Goal: Obtain resource: Download file/media

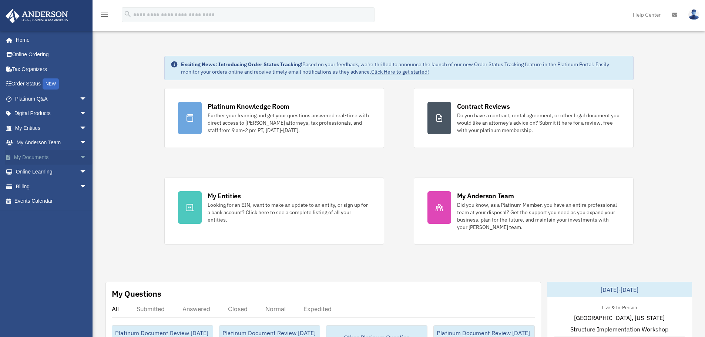
click at [80, 153] on span "arrow_drop_down" at bounding box center [87, 157] width 15 height 15
click at [44, 199] on link "Forms Library" at bounding box center [54, 201] width 88 height 15
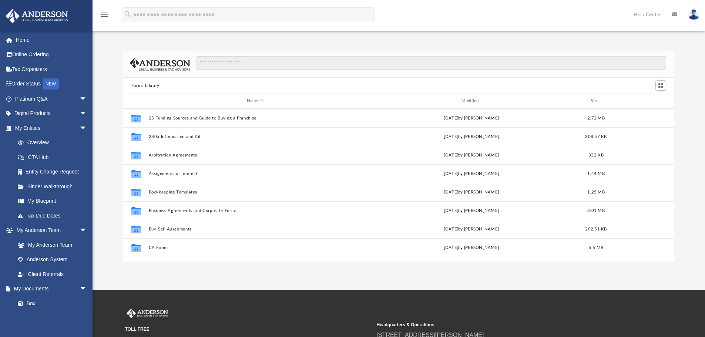
scroll to position [163, 546]
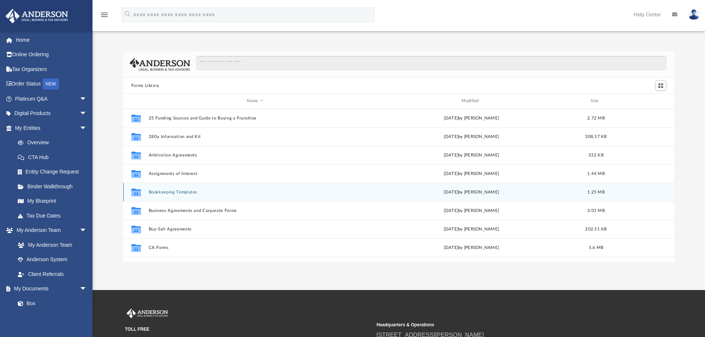
click at [183, 193] on button "Bookkeeping Templates" at bounding box center [254, 192] width 213 height 5
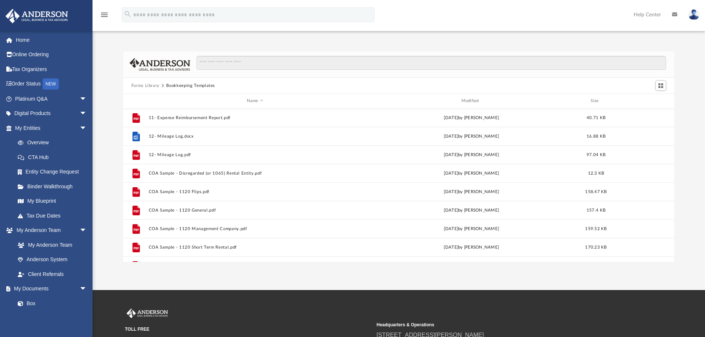
scroll to position [0, 0]
click at [80, 121] on span "arrow_drop_down" at bounding box center [87, 128] width 15 height 15
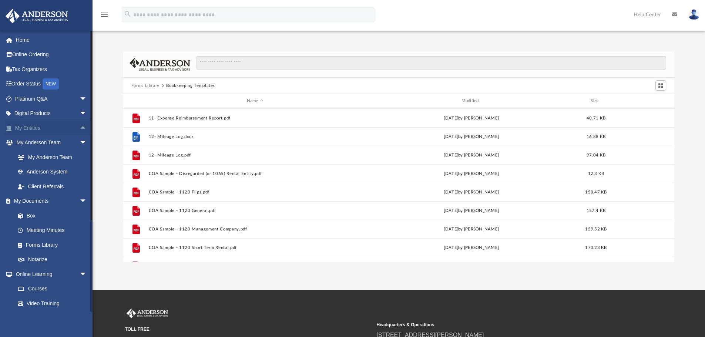
click at [80, 128] on span "arrow_drop_up" at bounding box center [87, 128] width 15 height 15
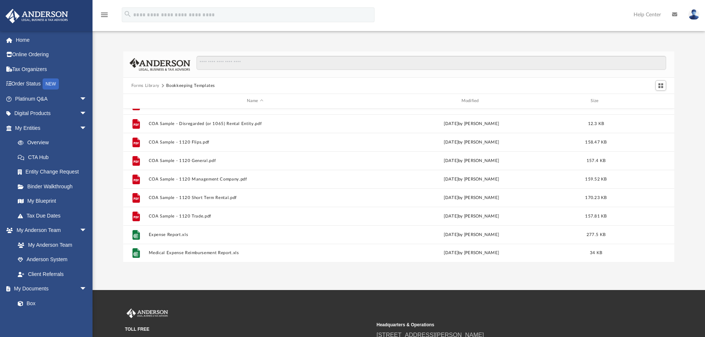
scroll to position [50, 0]
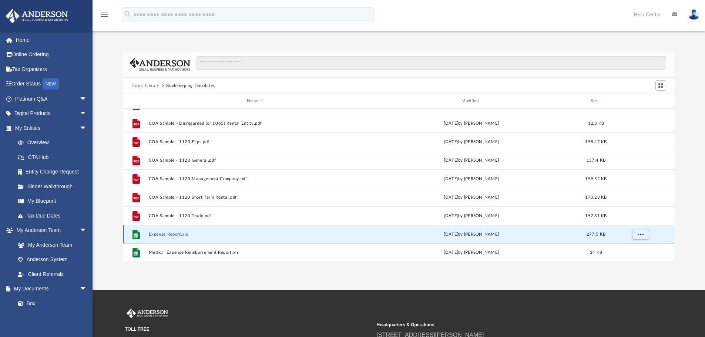
click at [166, 236] on button "Expense Report.xls" at bounding box center [254, 234] width 213 height 5
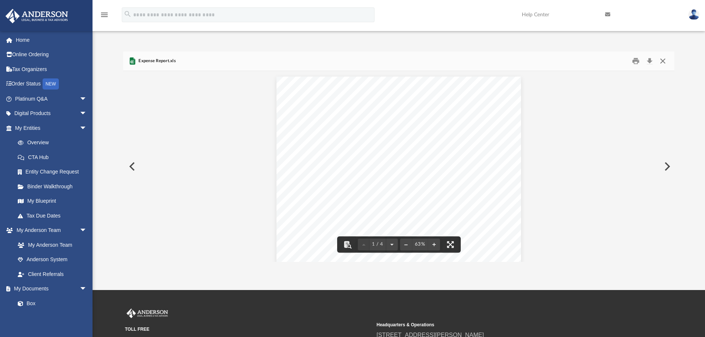
click at [663, 62] on button "Close" at bounding box center [663, 61] width 13 height 11
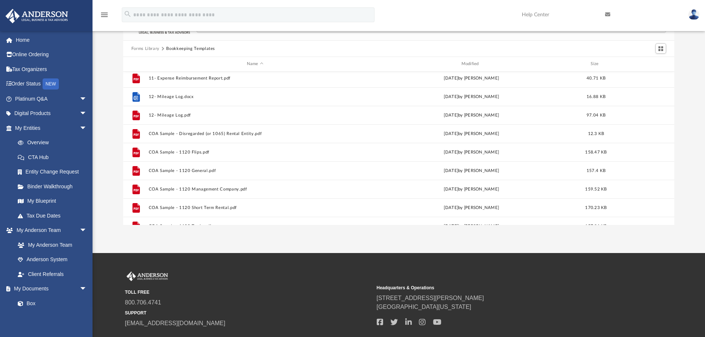
scroll to position [0, 0]
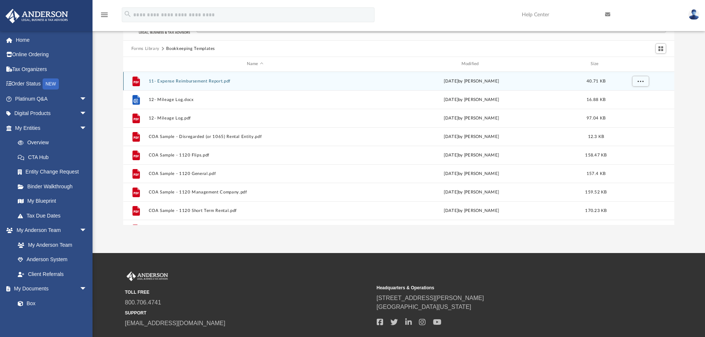
click at [188, 81] on button "11- Expense Reimbursement Report.pdf" at bounding box center [254, 81] width 213 height 5
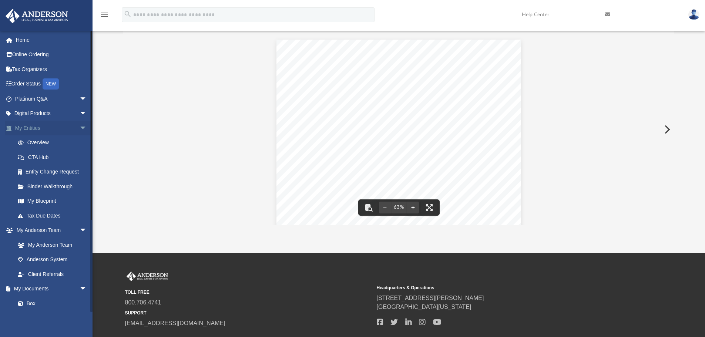
click at [80, 126] on span "arrow_drop_down" at bounding box center [87, 128] width 15 height 15
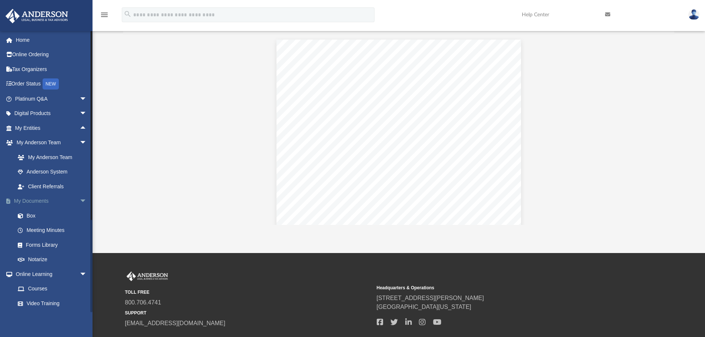
click at [80, 195] on span "arrow_drop_down" at bounding box center [87, 201] width 15 height 15
click at [80, 142] on span "arrow_drop_down" at bounding box center [87, 143] width 15 height 15
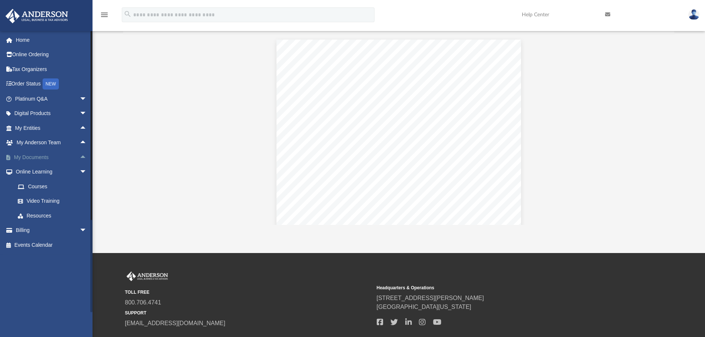
click at [80, 156] on span "arrow_drop_up" at bounding box center [87, 157] width 15 height 15
click at [81, 155] on span "arrow_drop_down" at bounding box center [87, 157] width 15 height 15
click at [80, 157] on span "arrow_drop_up" at bounding box center [87, 157] width 15 height 15
click at [45, 204] on link "Forms Library" at bounding box center [54, 201] width 88 height 15
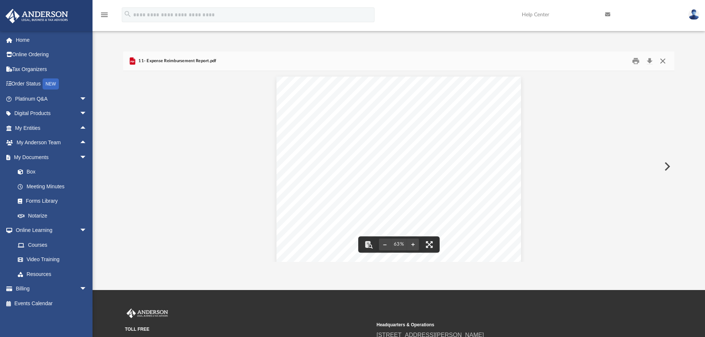
click at [661, 60] on button "Close" at bounding box center [663, 61] width 13 height 11
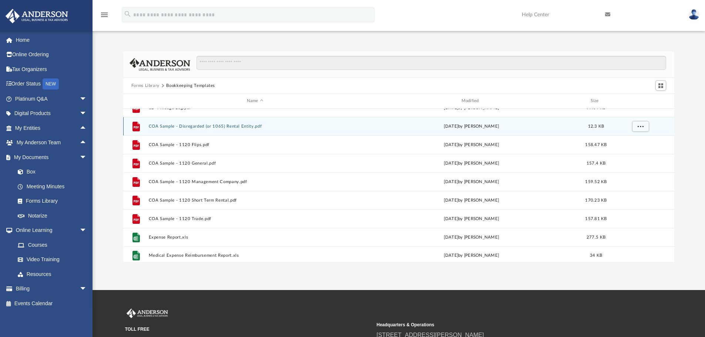
scroll to position [50, 0]
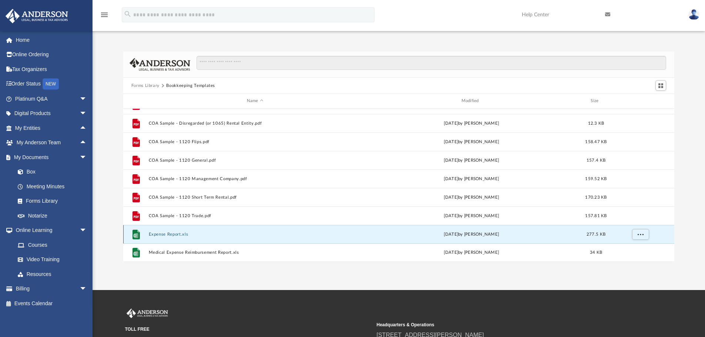
click at [156, 233] on button "Expense Report.xls" at bounding box center [254, 234] width 213 height 5
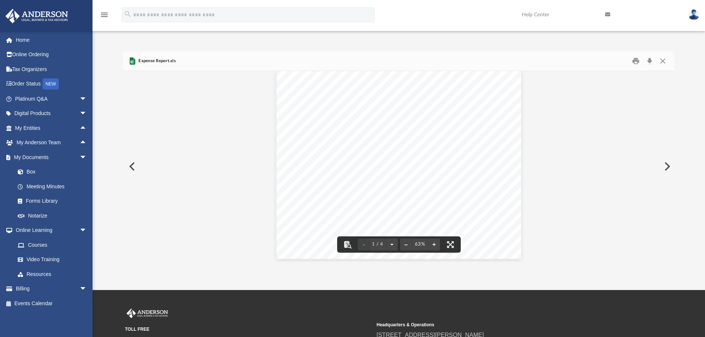
scroll to position [0, 0]
click at [692, 81] on div "Forms Library Bookkeeping Templates Name Modified Size File 12- Mileage Log.doc…" at bounding box center [399, 156] width 613 height 211
click at [235, 46] on div "Forms Library Bookkeeping Templates Name Modified Size File 12- Mileage Log.doc…" at bounding box center [399, 149] width 613 height 226
click at [694, 84] on div "Forms Library Bookkeeping Templates Name Modified Size File 12- Mileage Log.doc…" at bounding box center [399, 156] width 613 height 211
click at [699, 79] on div "Forms Library Bookkeeping Templates Name Modified Size File 12- Mileage Log.doc…" at bounding box center [399, 156] width 613 height 211
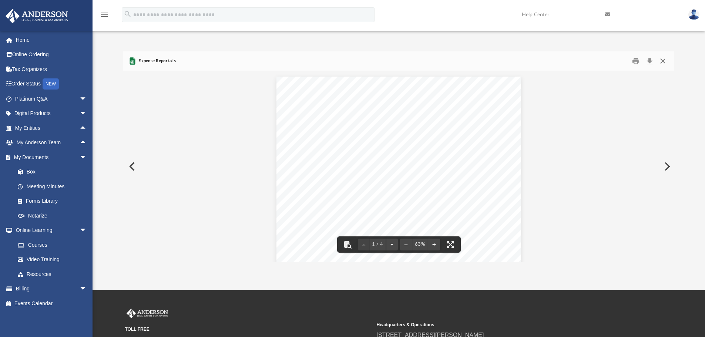
click at [661, 61] on button "Close" at bounding box center [663, 61] width 13 height 11
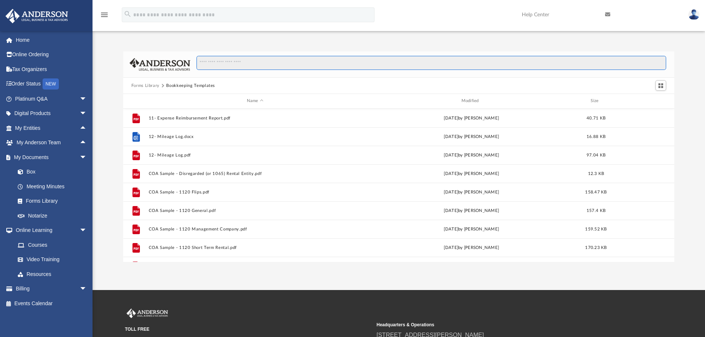
click at [219, 65] on input "Search files and folders" at bounding box center [432, 63] width 470 height 14
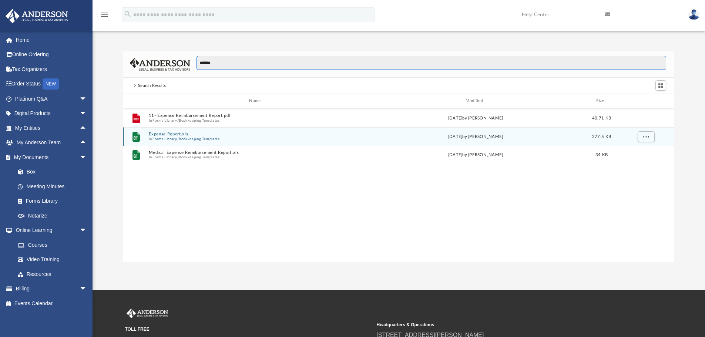
type input "*******"
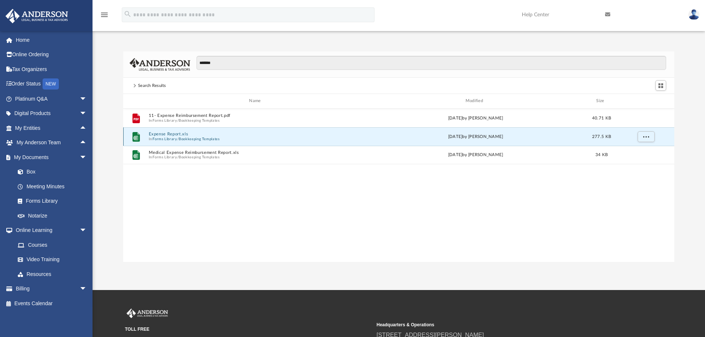
click at [187, 136] on button "Expense Report.xls" at bounding box center [256, 134] width 216 height 5
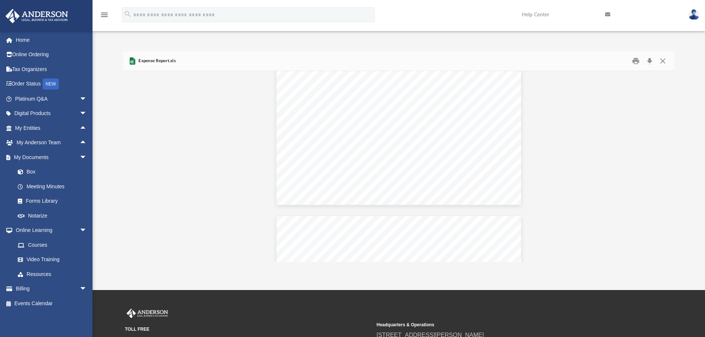
scroll to position [462, 0]
click at [691, 126] on div "******* Search Results Name Modified Size File 11- Expense Reimbursement Report…" at bounding box center [399, 156] width 613 height 211
